Goal: Navigation & Orientation: Find specific page/section

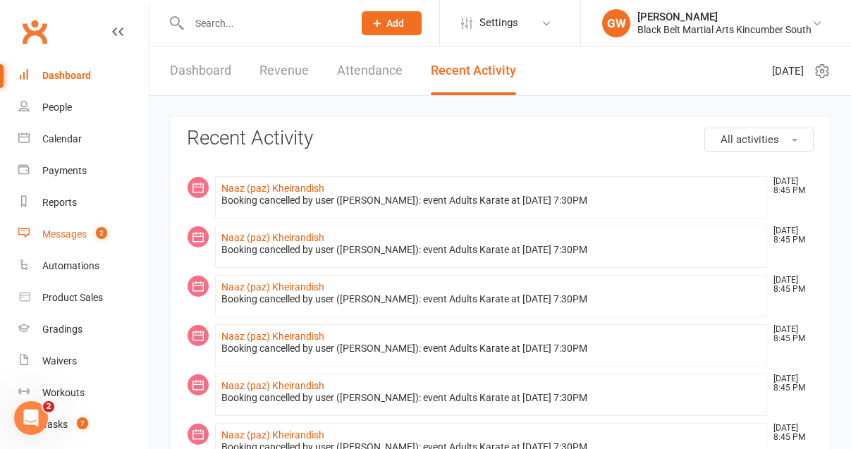
click at [80, 236] on div "Messages" at bounding box center [64, 234] width 44 height 11
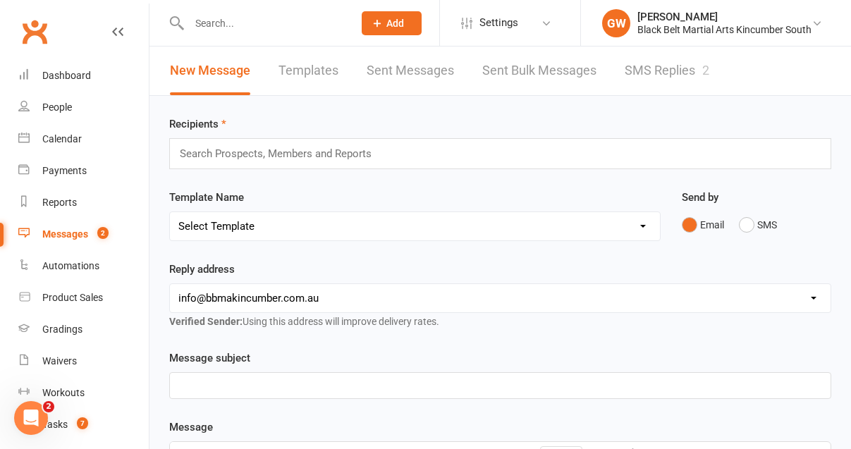
click at [637, 71] on link "SMS Replies 2" at bounding box center [667, 71] width 85 height 49
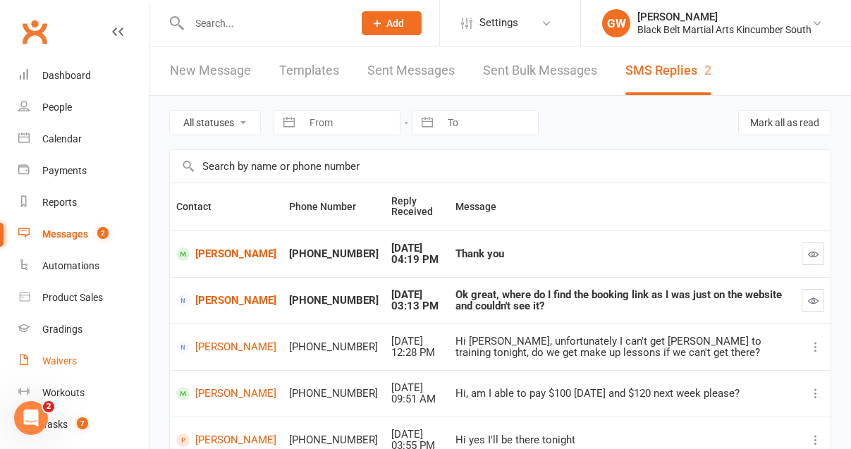
click at [63, 365] on div "Waivers" at bounding box center [59, 360] width 35 height 11
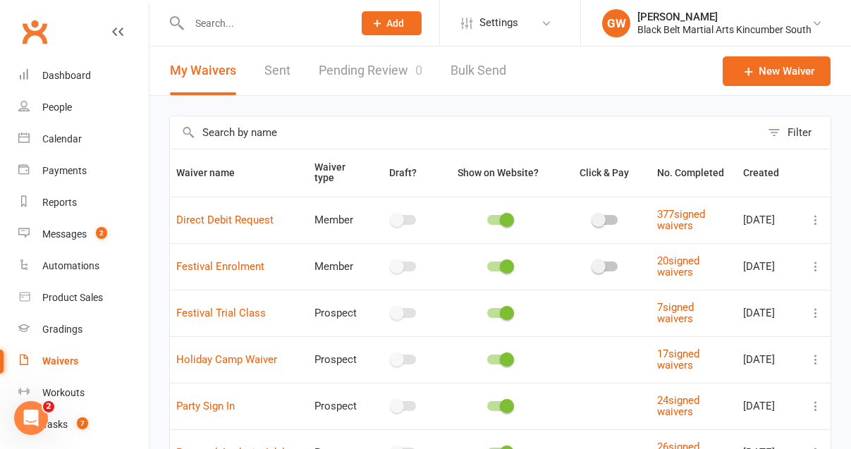
click at [367, 62] on link "Pending Review 0" at bounding box center [371, 71] width 104 height 49
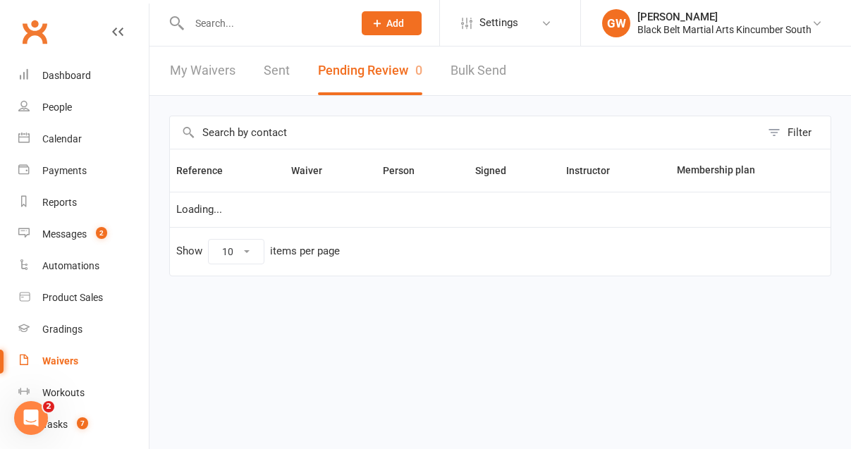
select select "50"
click at [59, 80] on div "Dashboard" at bounding box center [66, 75] width 49 height 11
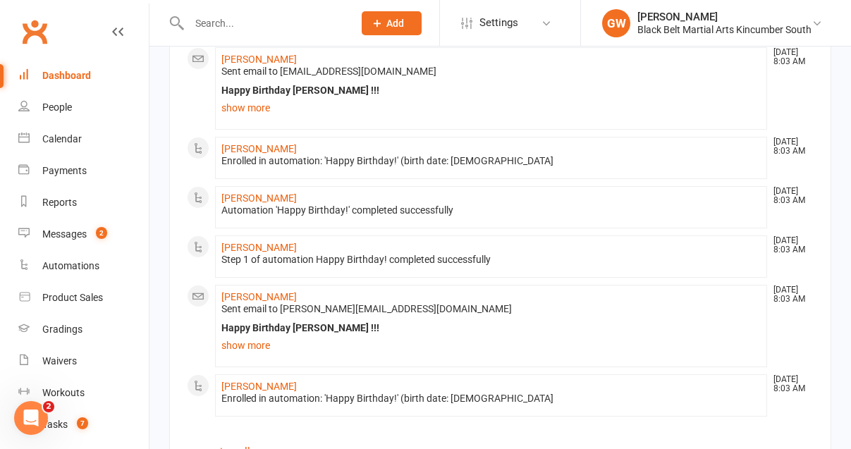
scroll to position [985, 0]
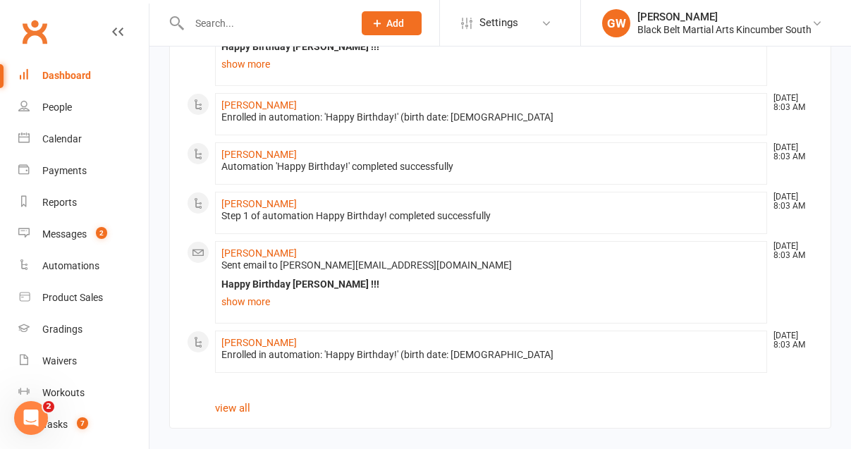
click at [70, 77] on div "Dashboard" at bounding box center [66, 75] width 49 height 11
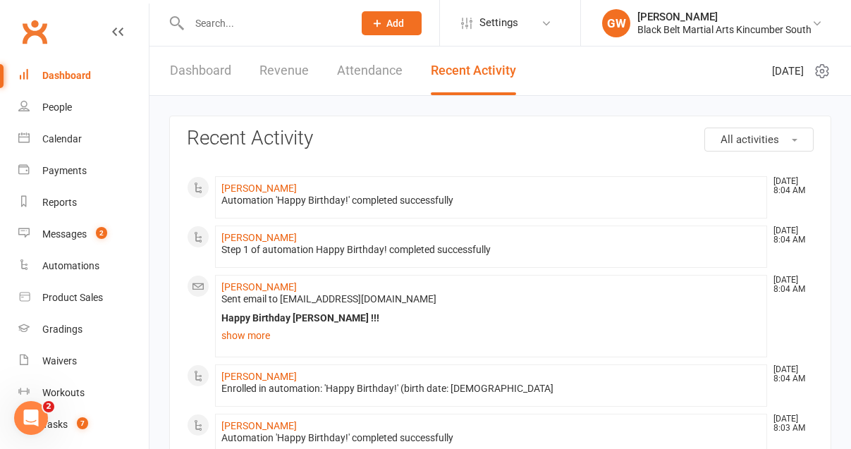
click at [355, 65] on link "Attendance" at bounding box center [370, 71] width 66 height 49
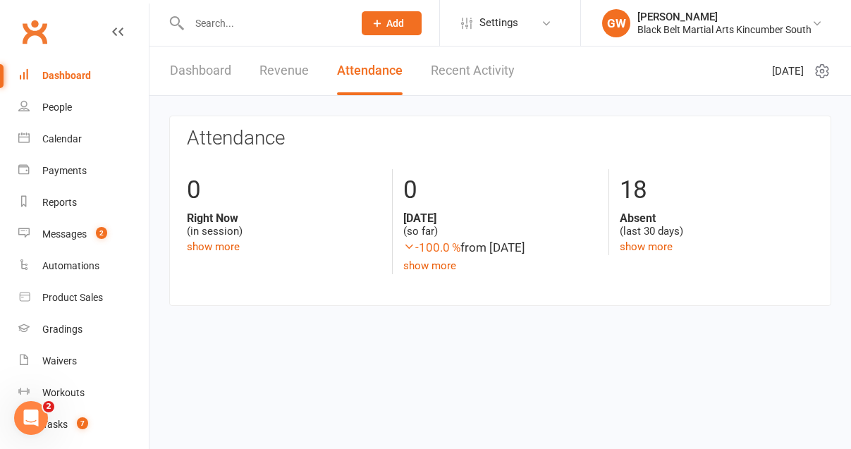
click at [281, 66] on link "Revenue" at bounding box center [284, 71] width 49 height 49
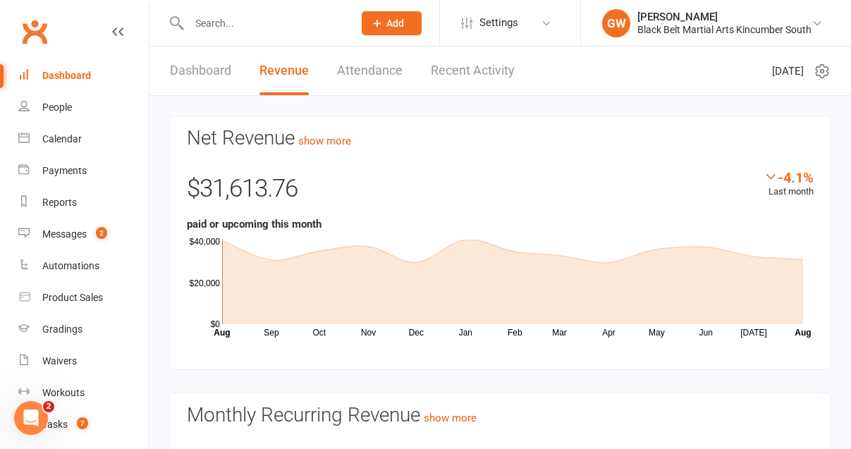
click at [215, 71] on link "Dashboard" at bounding box center [200, 71] width 61 height 49
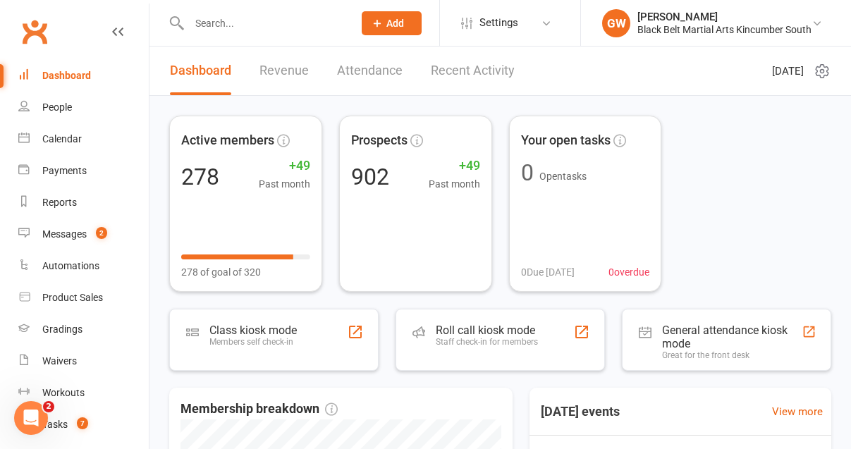
click at [457, 79] on link "Recent Activity" at bounding box center [473, 71] width 84 height 49
